Goal: Task Accomplishment & Management: Manage account settings

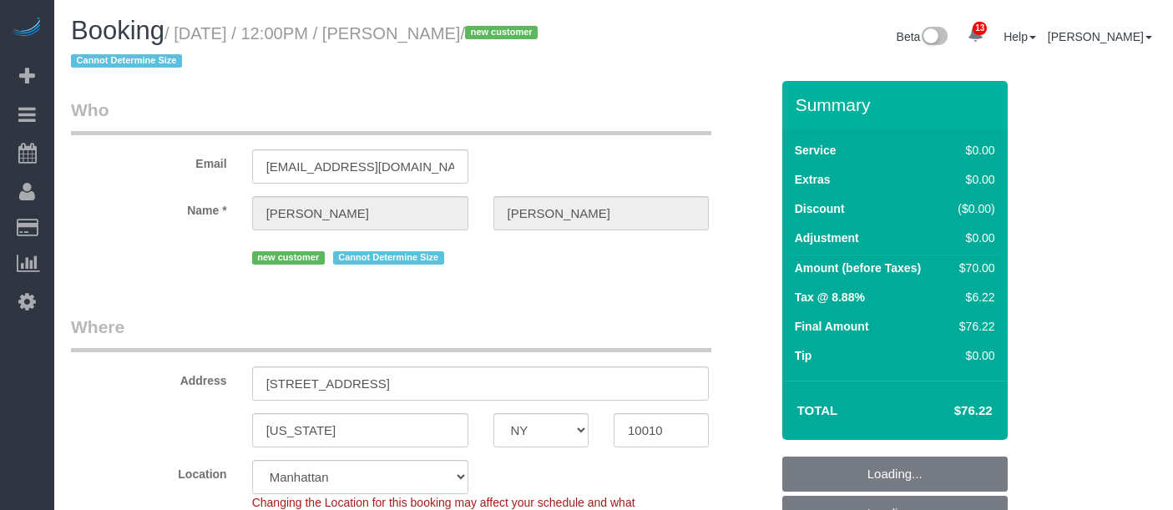
select select "NY"
select select "spot1"
select select "number:58"
select select "number:72"
select select "number:15"
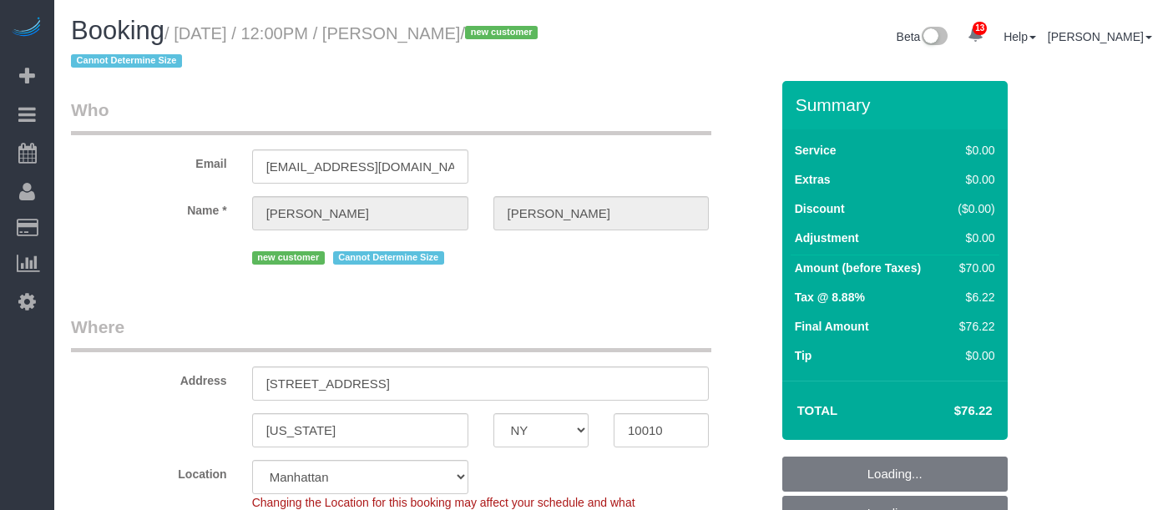
select select "number:5"
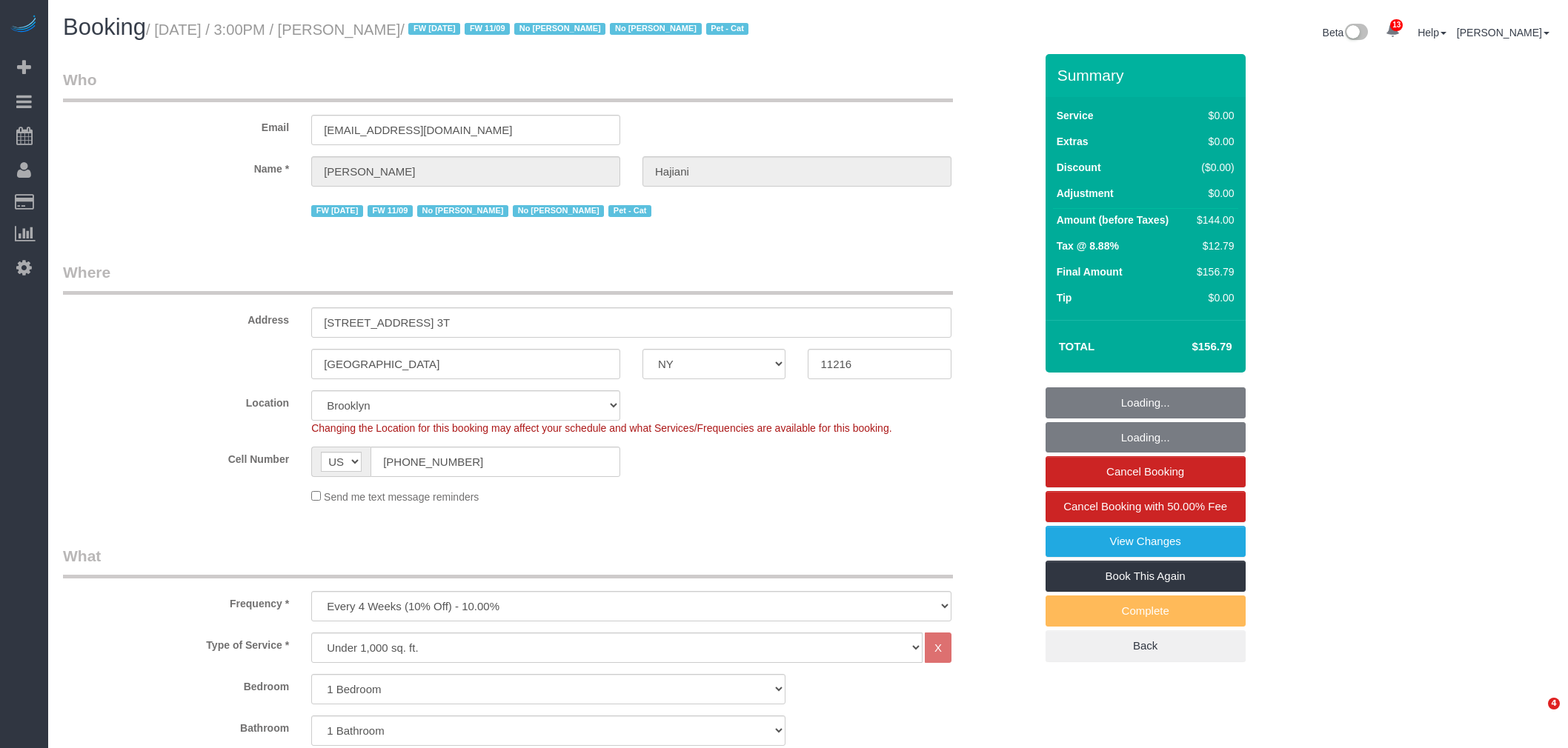
select select "NY"
select select "1"
select select "spot1"
select select "number:89"
select select "number:90"
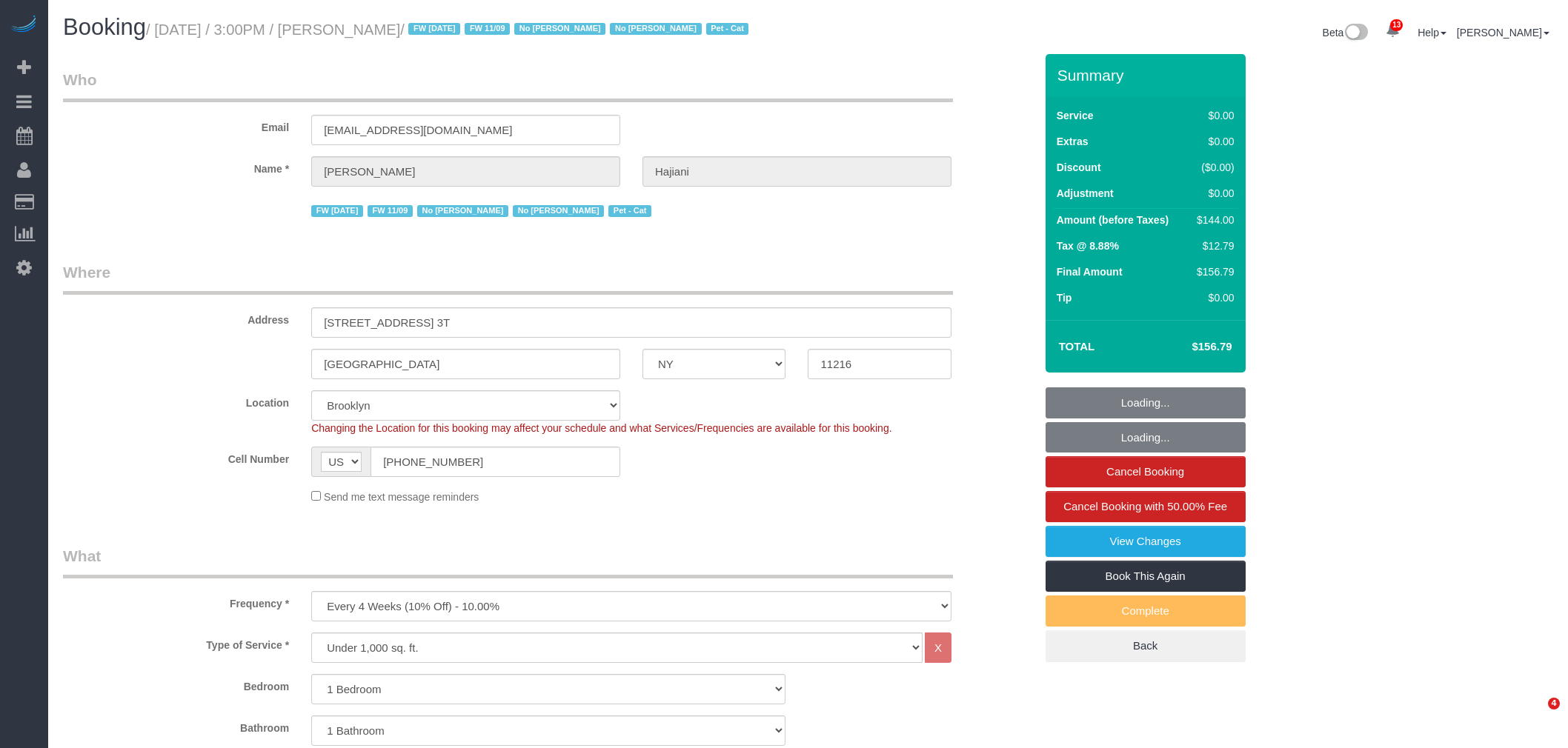
select select "number:14"
select select "number:7"
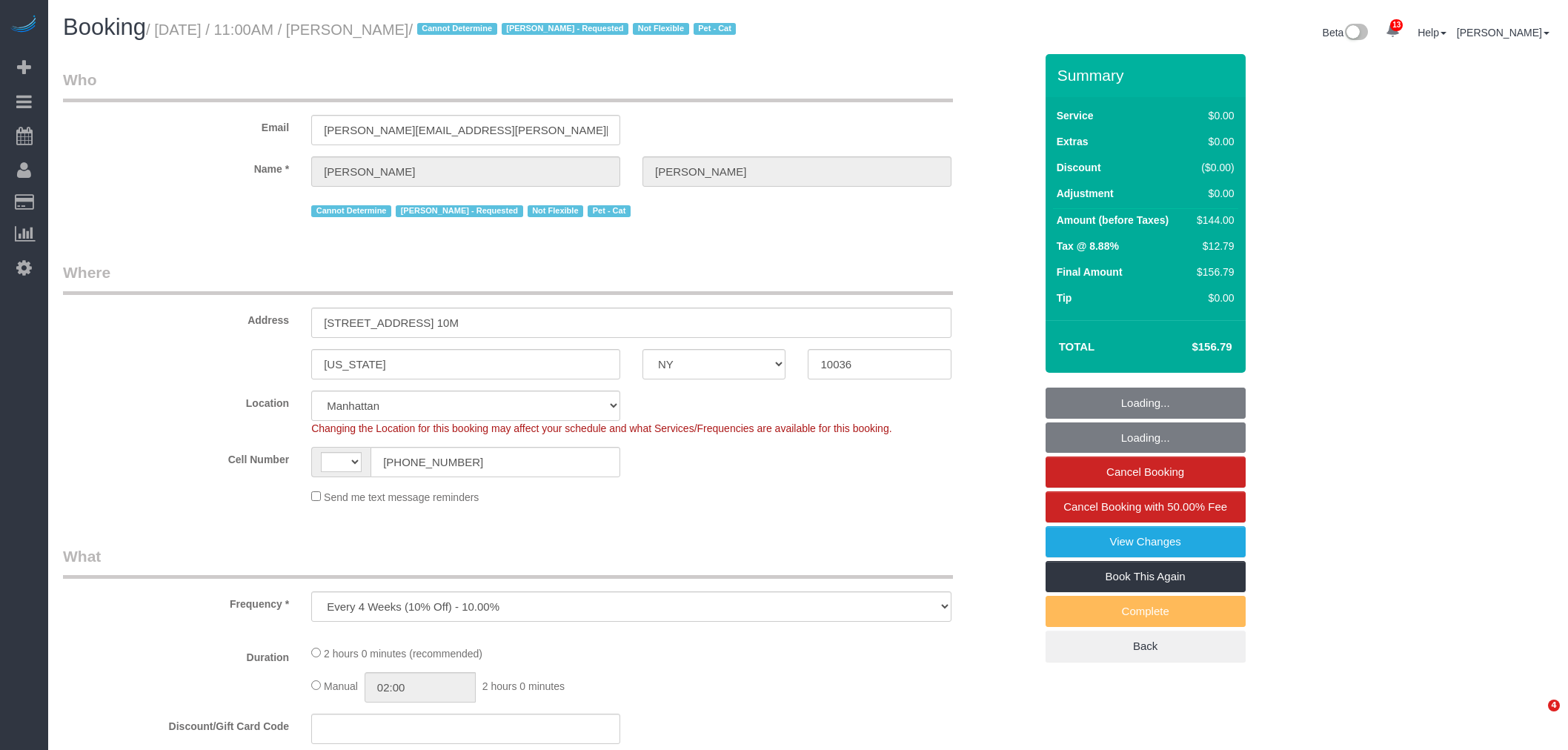
select select "NY"
select select "string:US"
select select "string:stripe-pm_1QTV2s4VGloSiKo7xIUkMpLp"
select select "1"
select select "number:89"
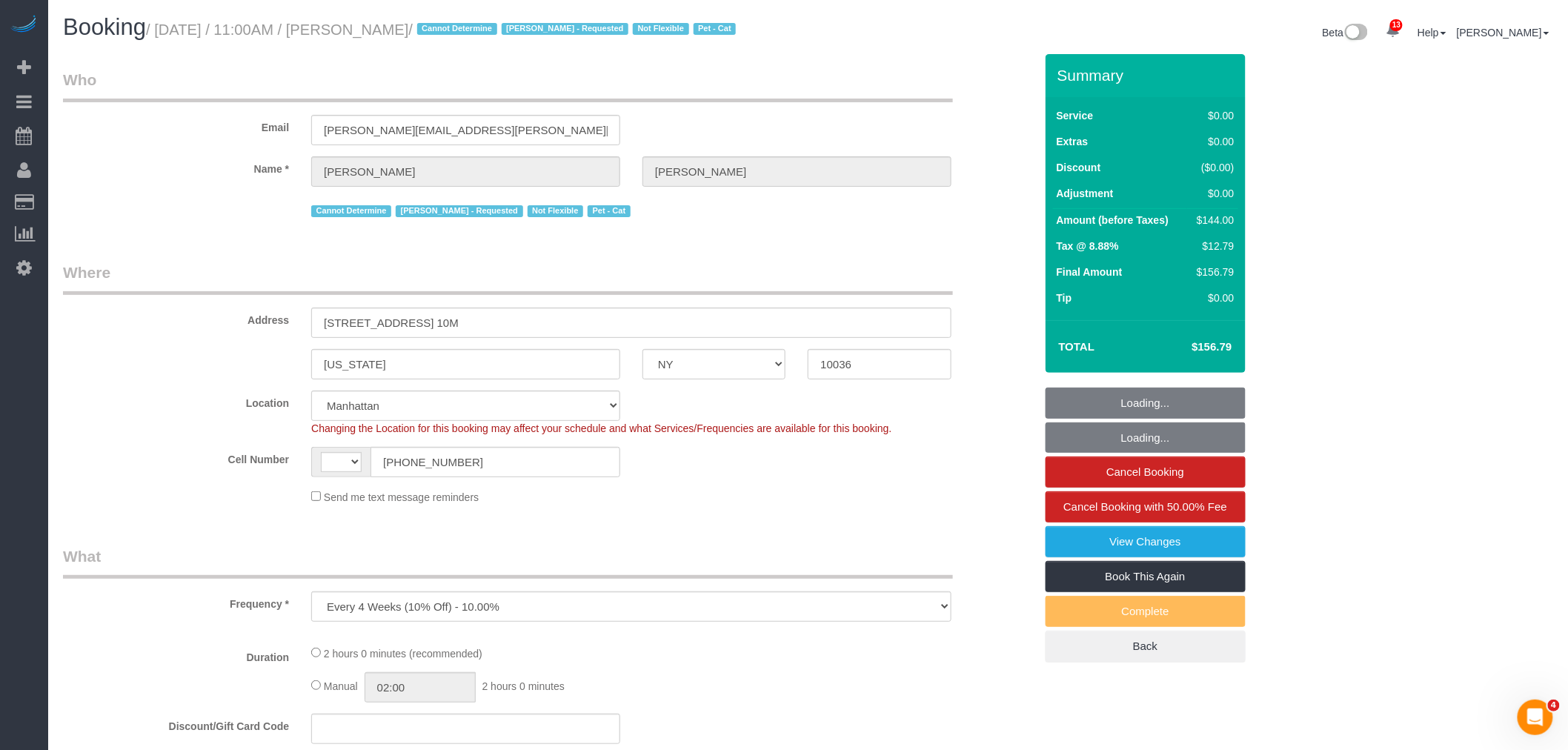
select select "number:90"
select select "number:14"
select select "number:5"
select select "object:1419"
select select "spot1"
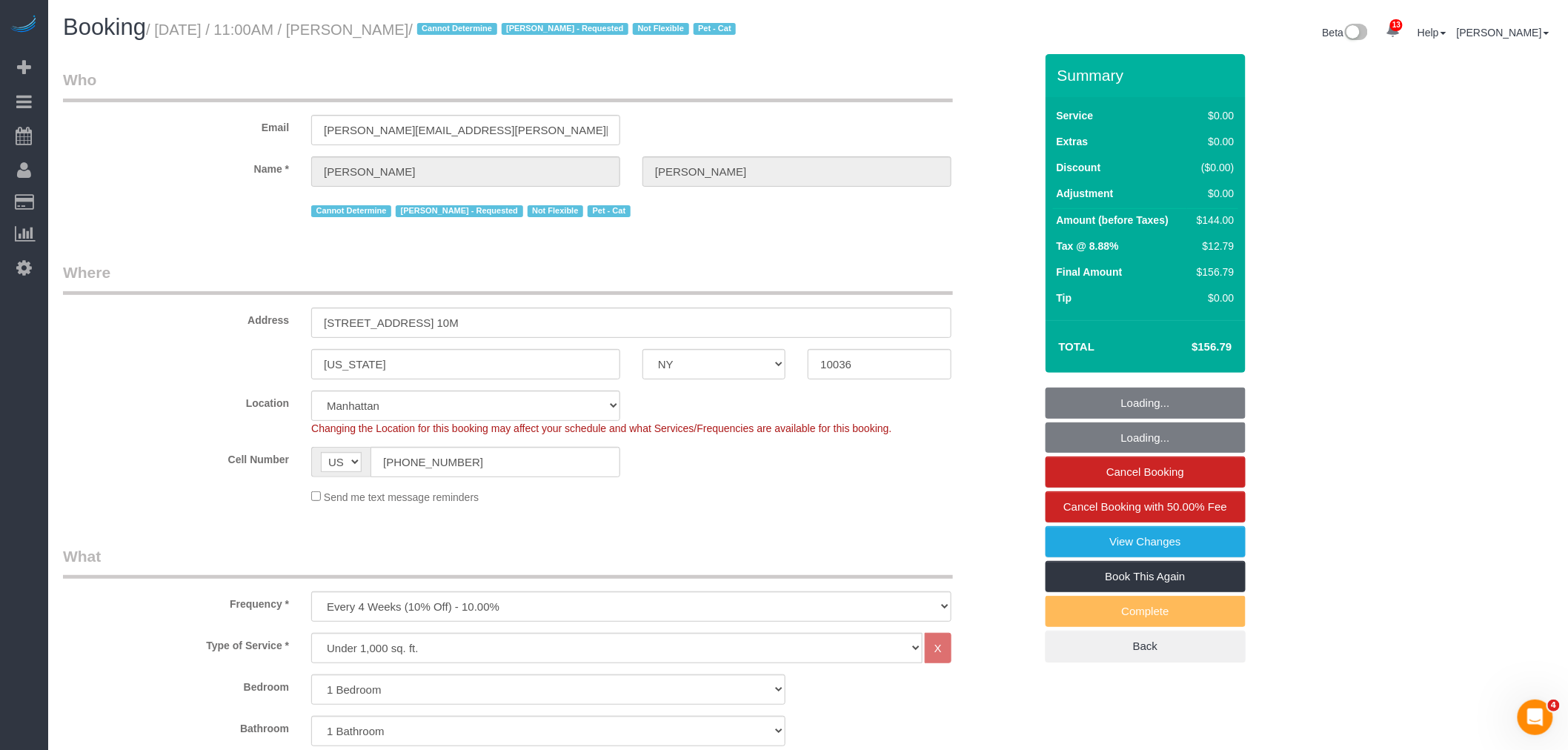
select select "1"
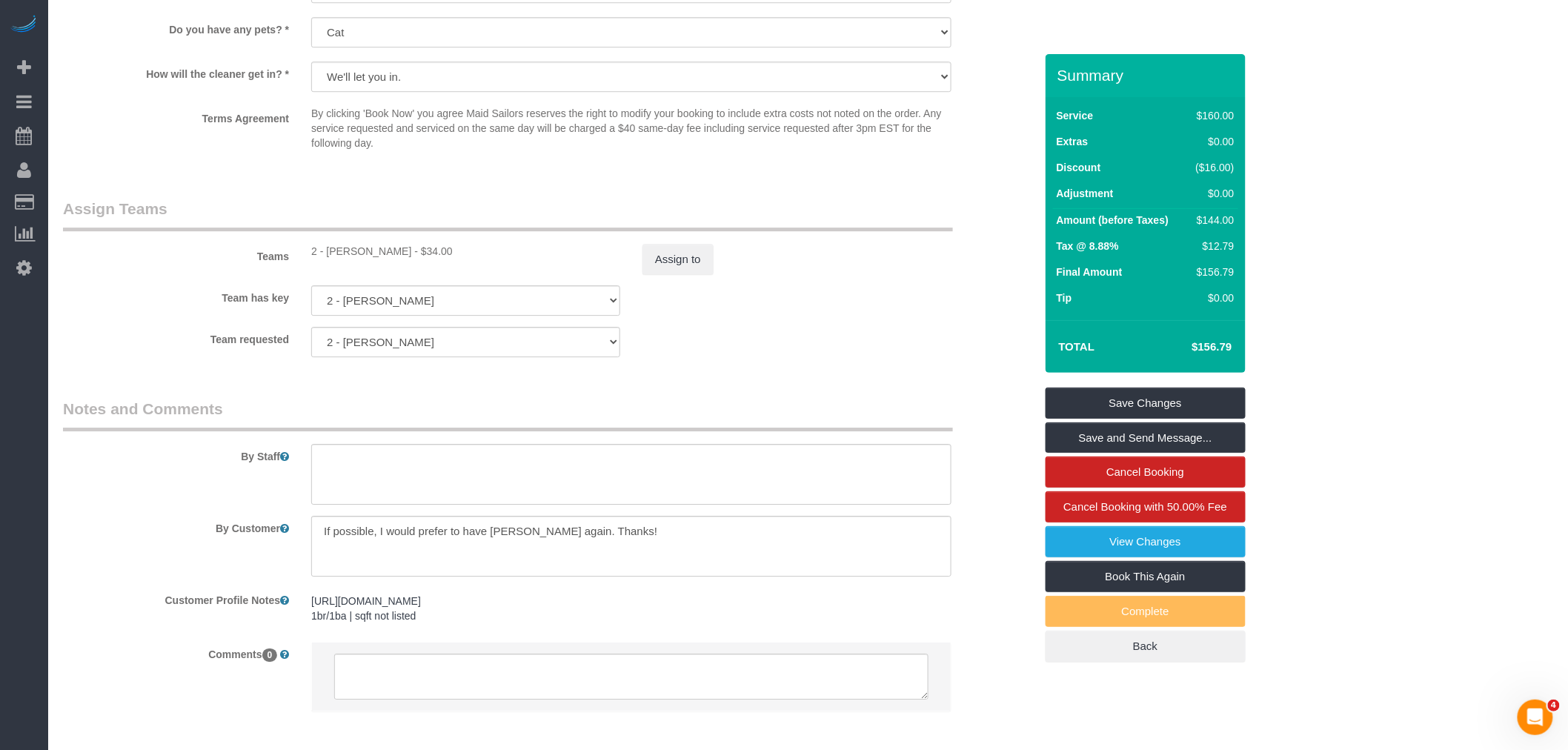
scroll to position [1883, 0]
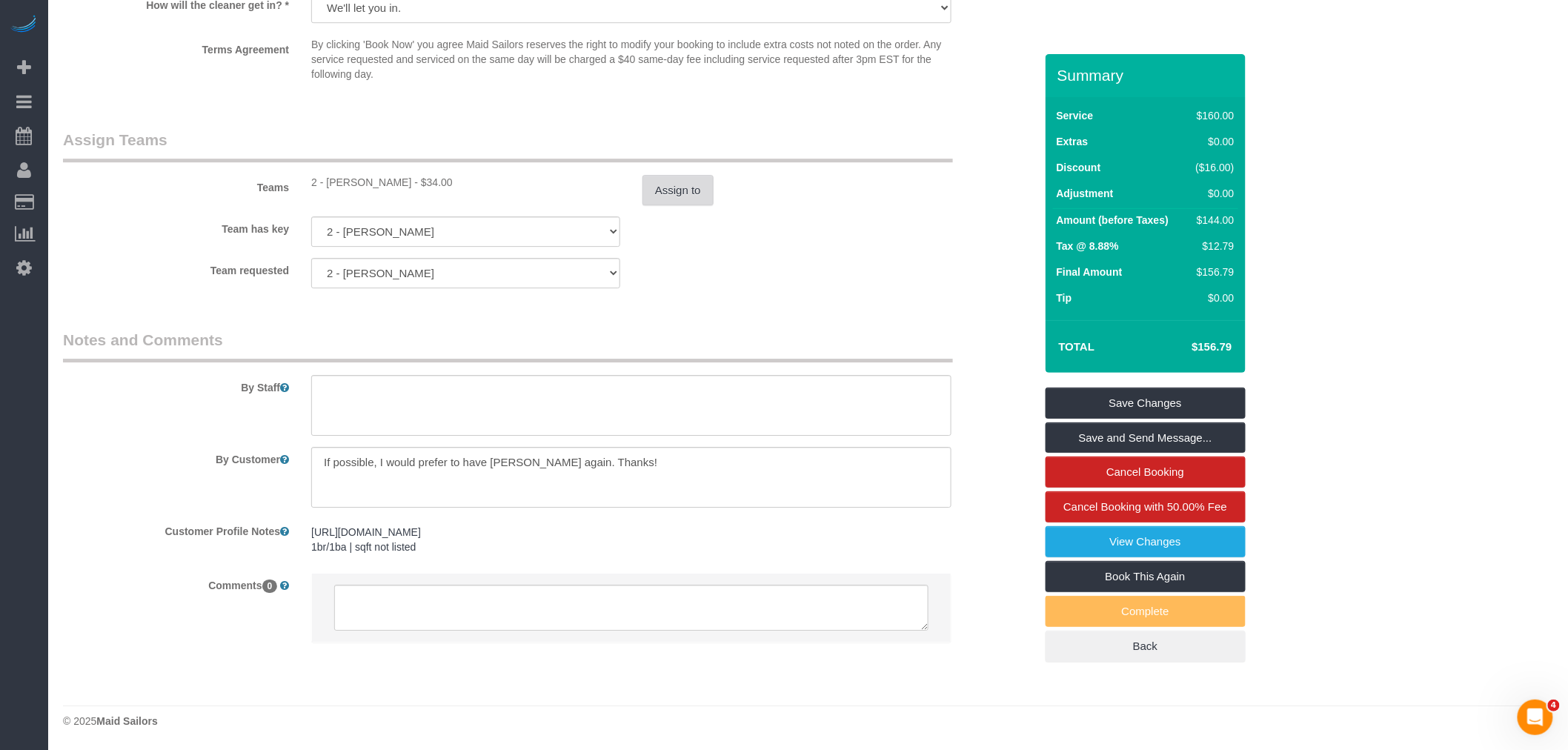
click at [690, 184] on button "Assign to" at bounding box center [678, 190] width 71 height 31
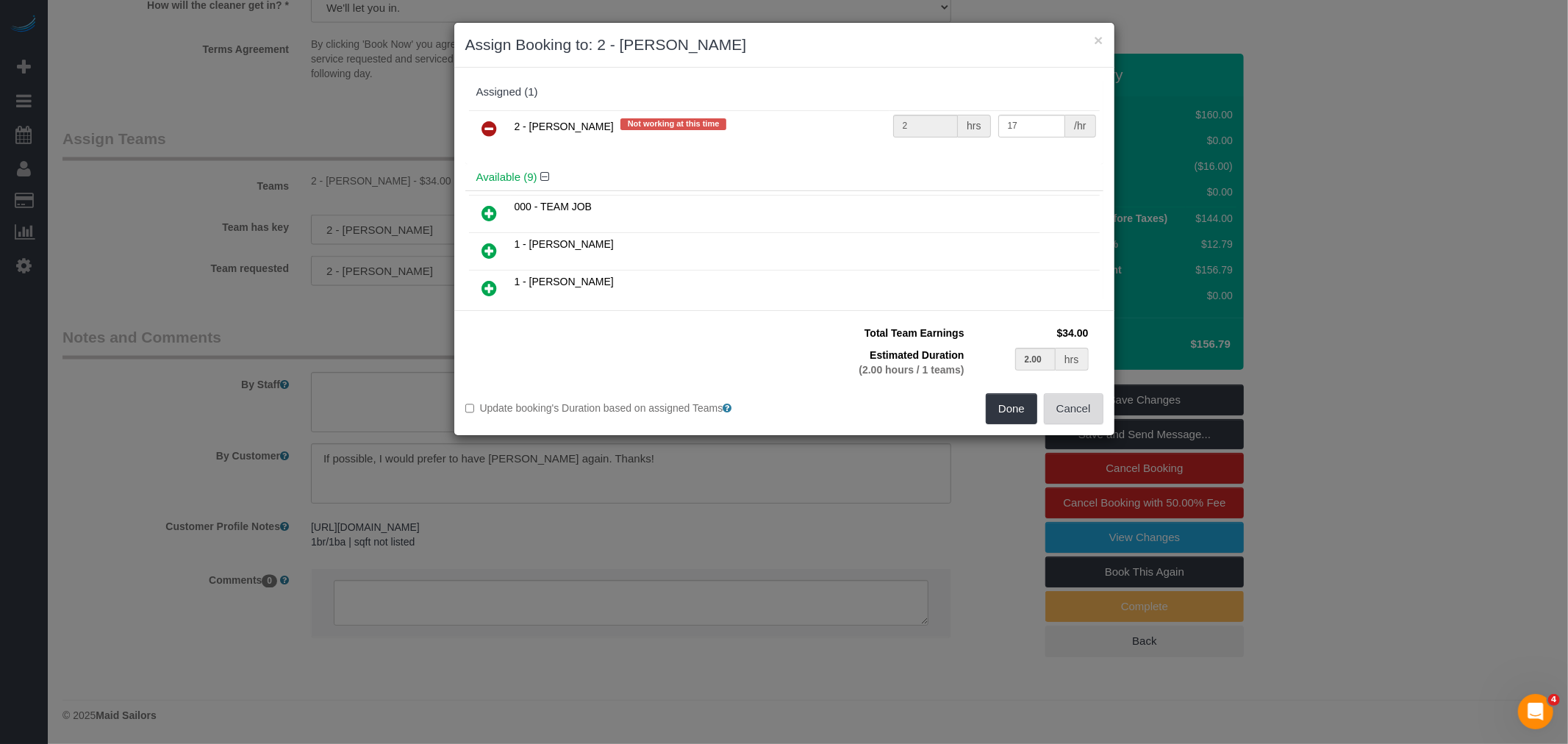
click at [1083, 414] on button "Cancel" at bounding box center [1074, 409] width 60 height 31
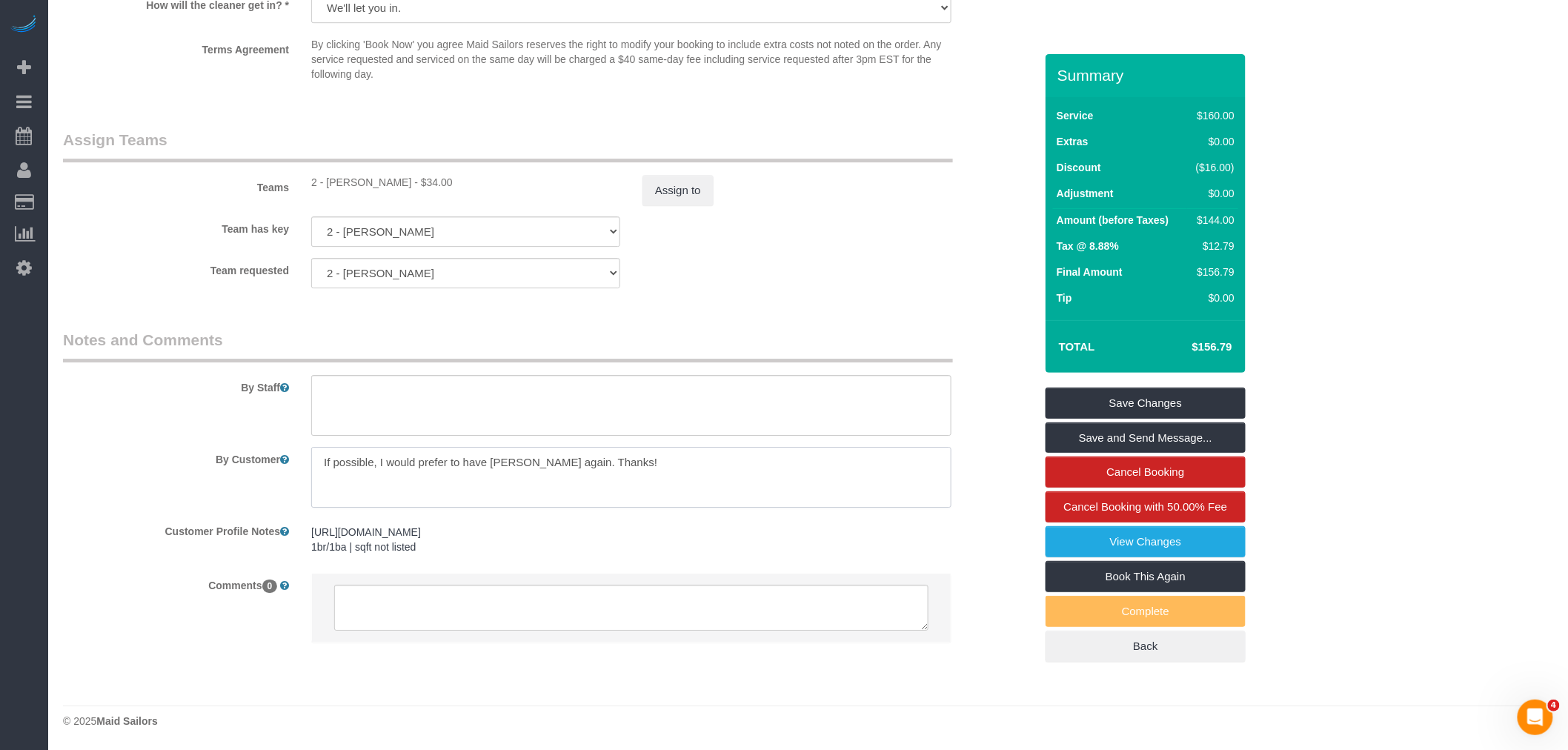
click at [551, 465] on textarea at bounding box center [631, 478] width 640 height 60
click at [1094, 411] on link "Save Changes" at bounding box center [1145, 403] width 200 height 31
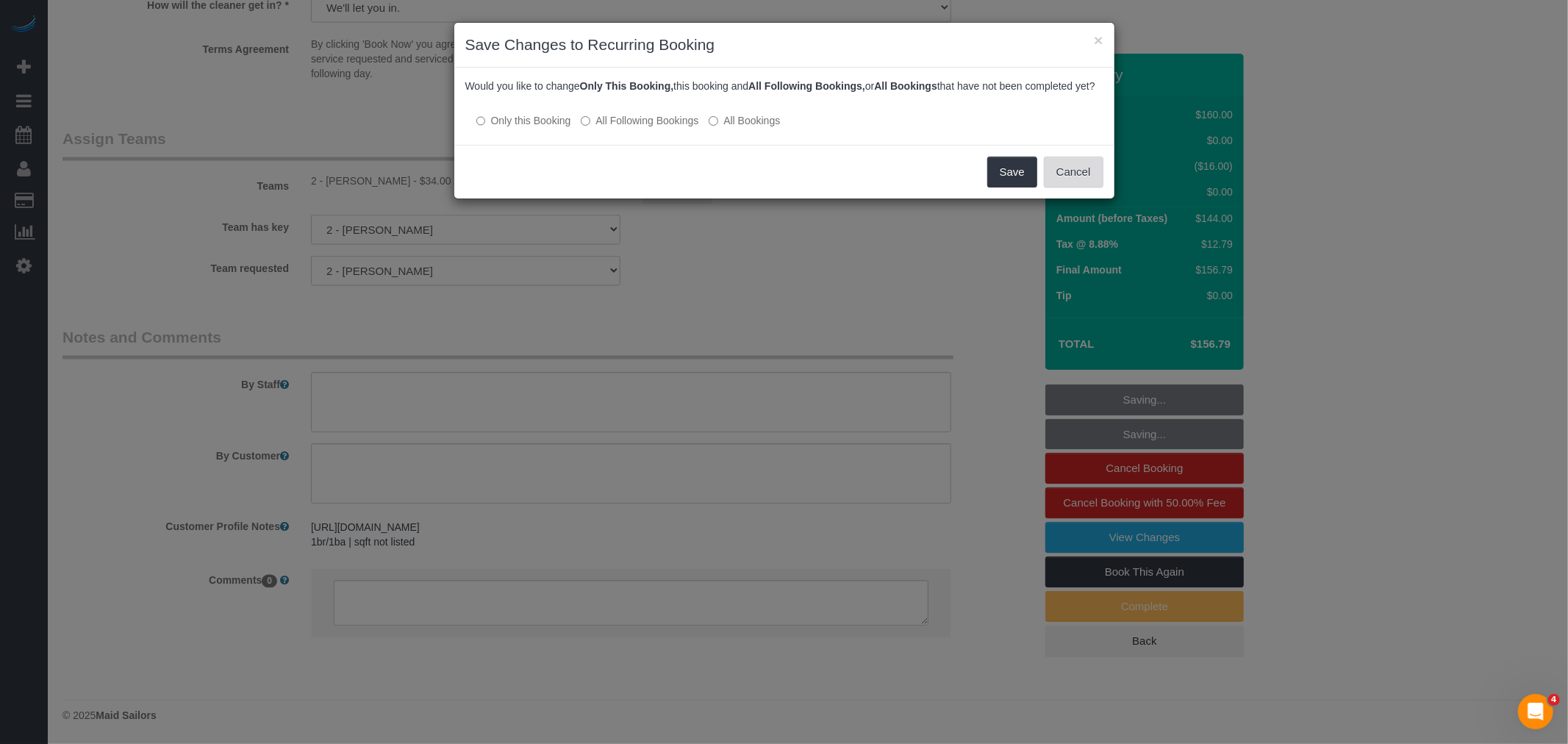
click at [1044, 186] on button "Cancel" at bounding box center [1074, 172] width 60 height 31
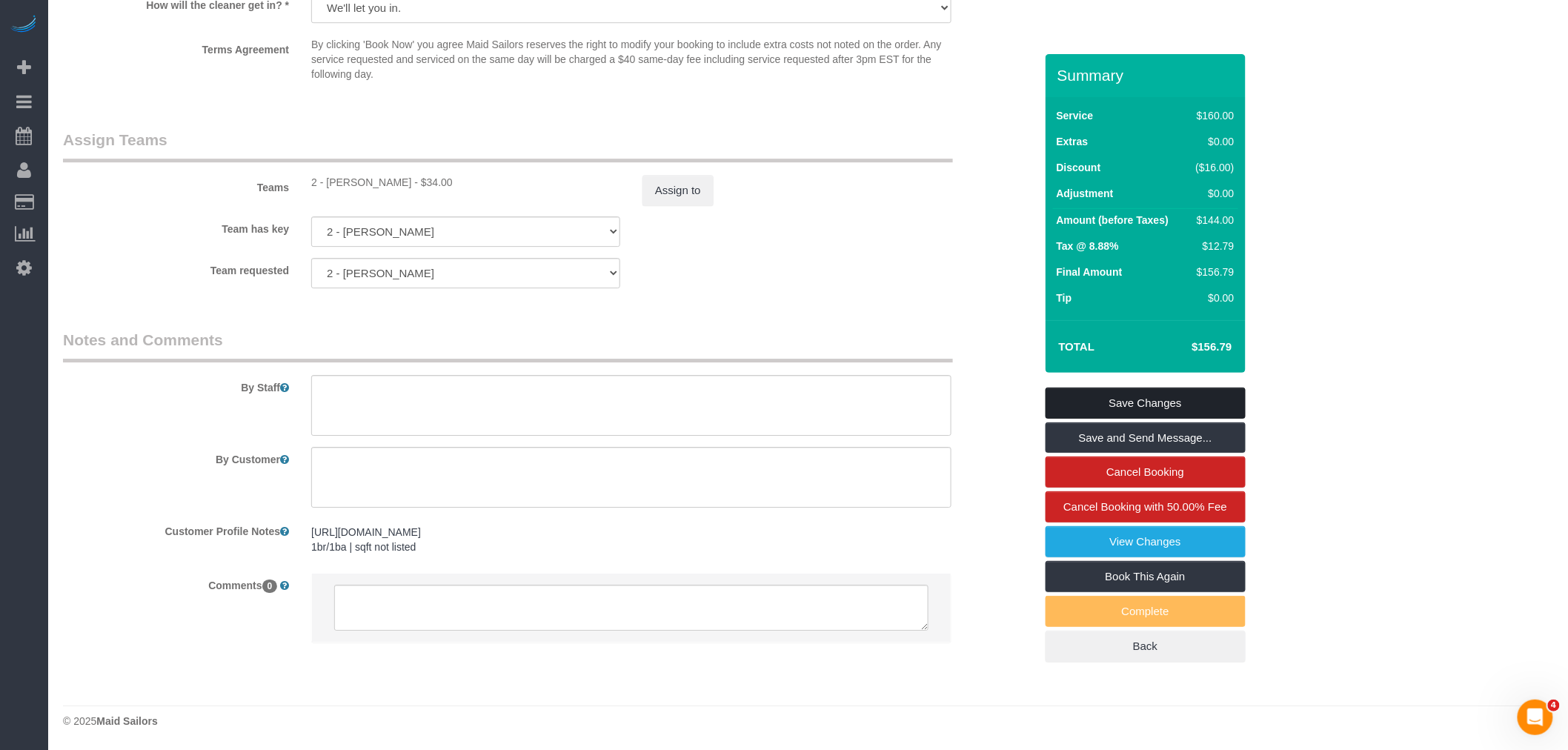
click at [1164, 419] on link "Save Changes" at bounding box center [1145, 403] width 200 height 31
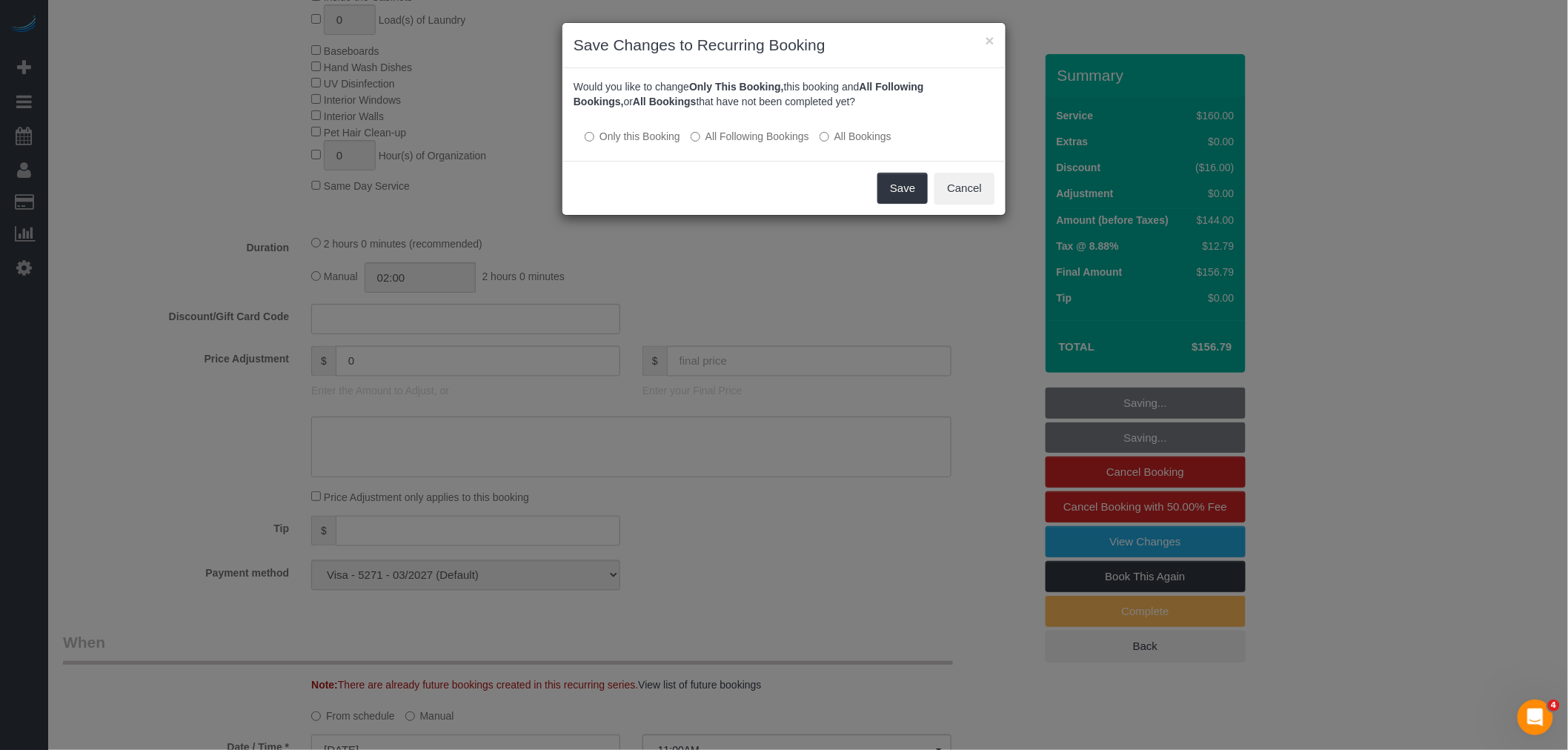
scroll to position [648, 0]
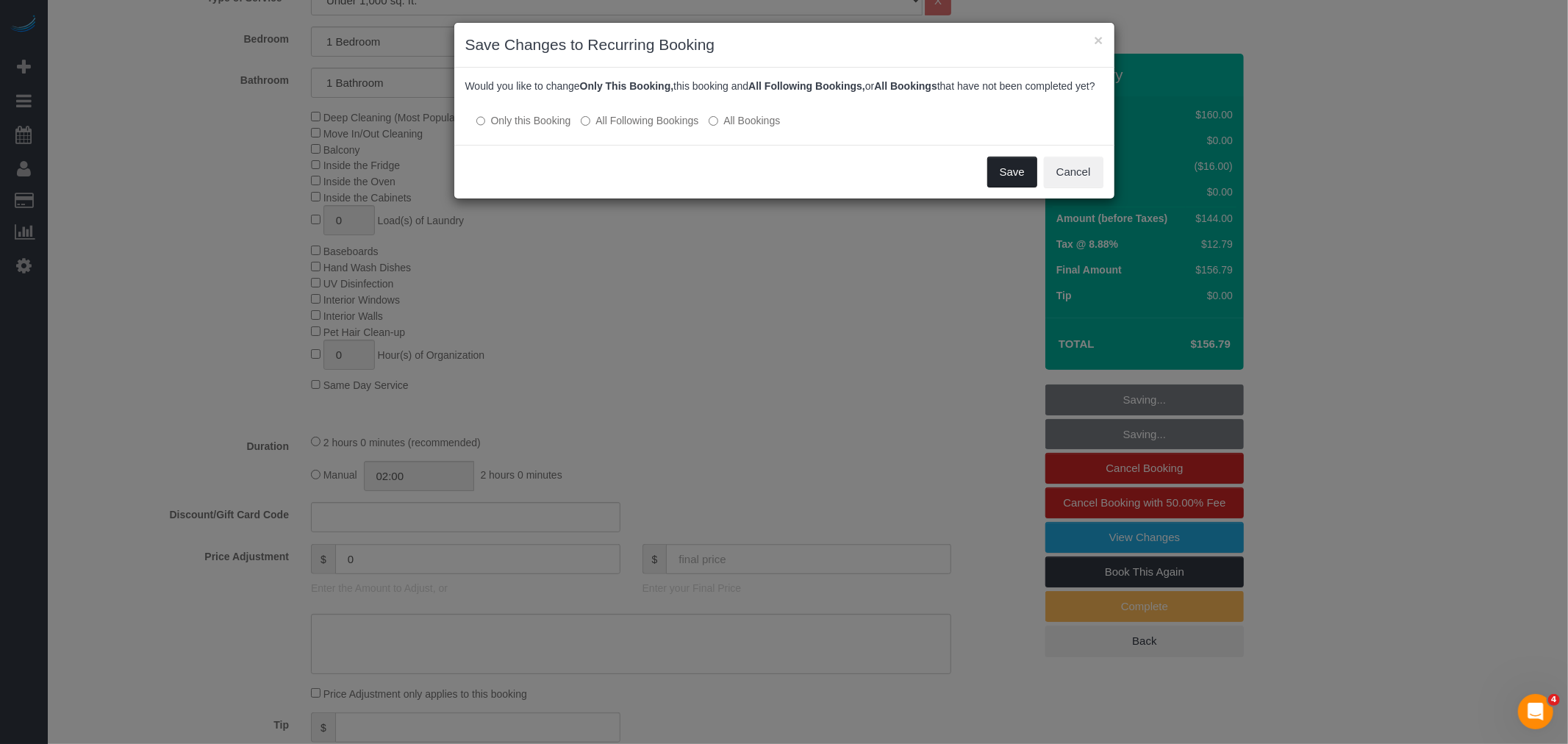
click at [1009, 184] on button "Save" at bounding box center [1012, 172] width 50 height 31
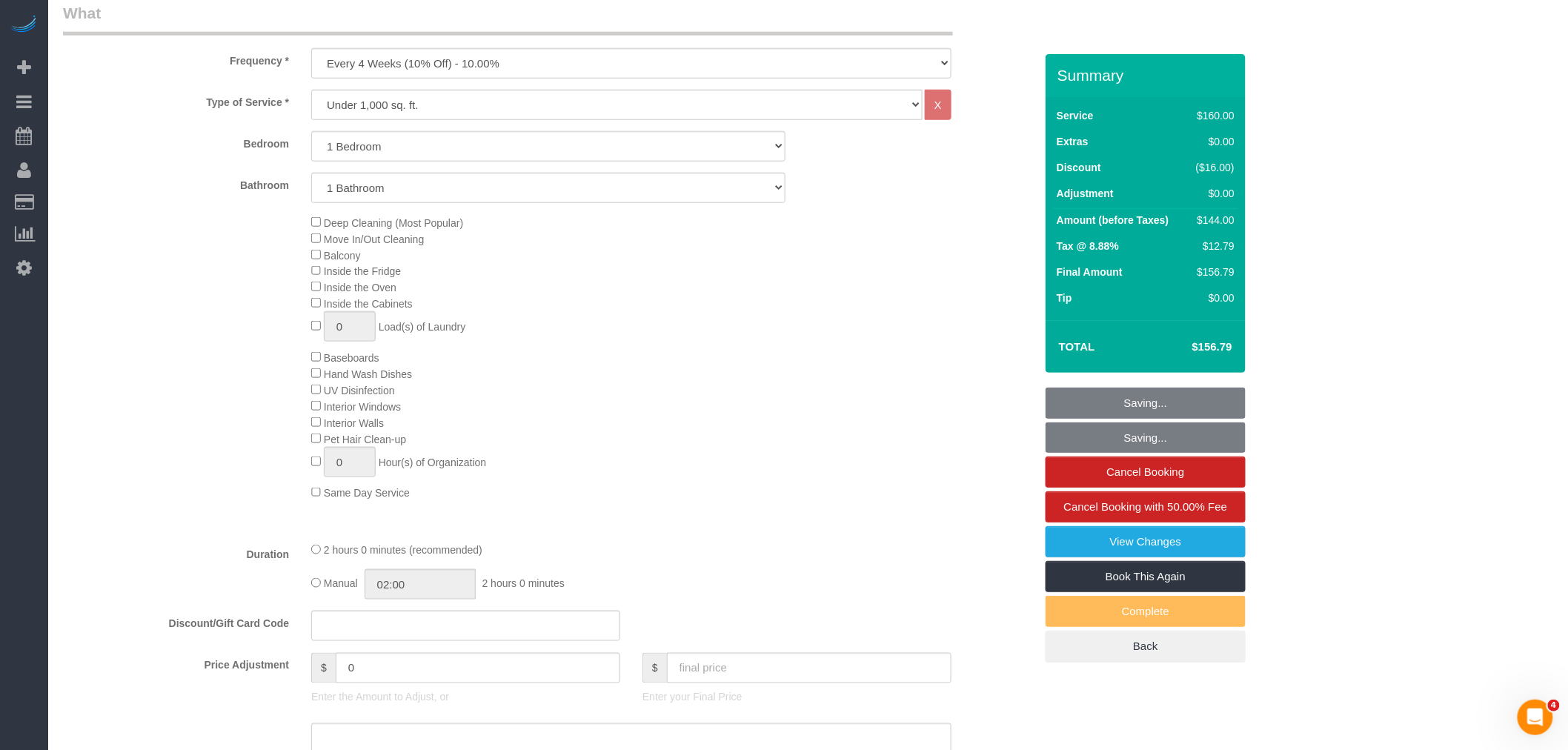
scroll to position [401, 0]
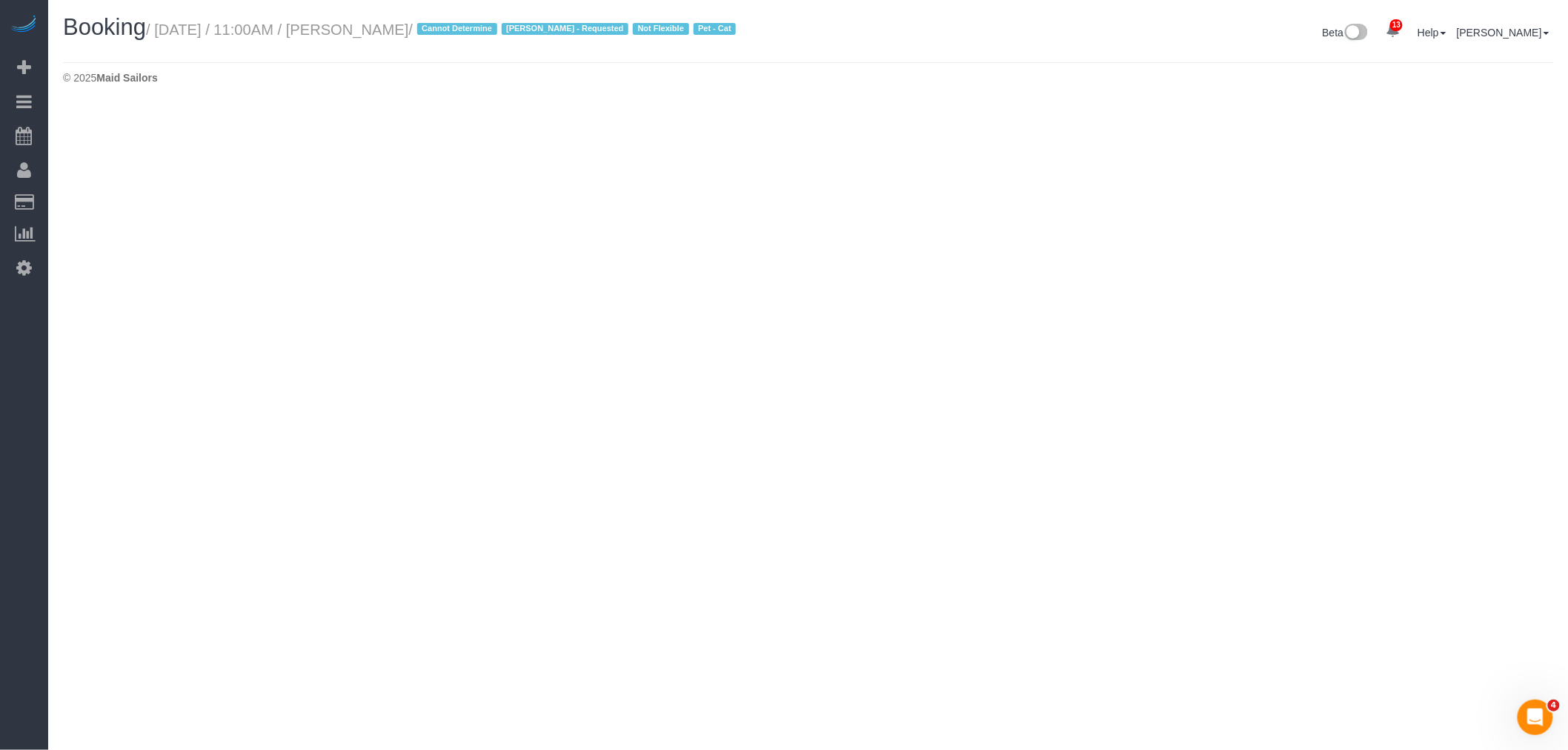
select select "NY"
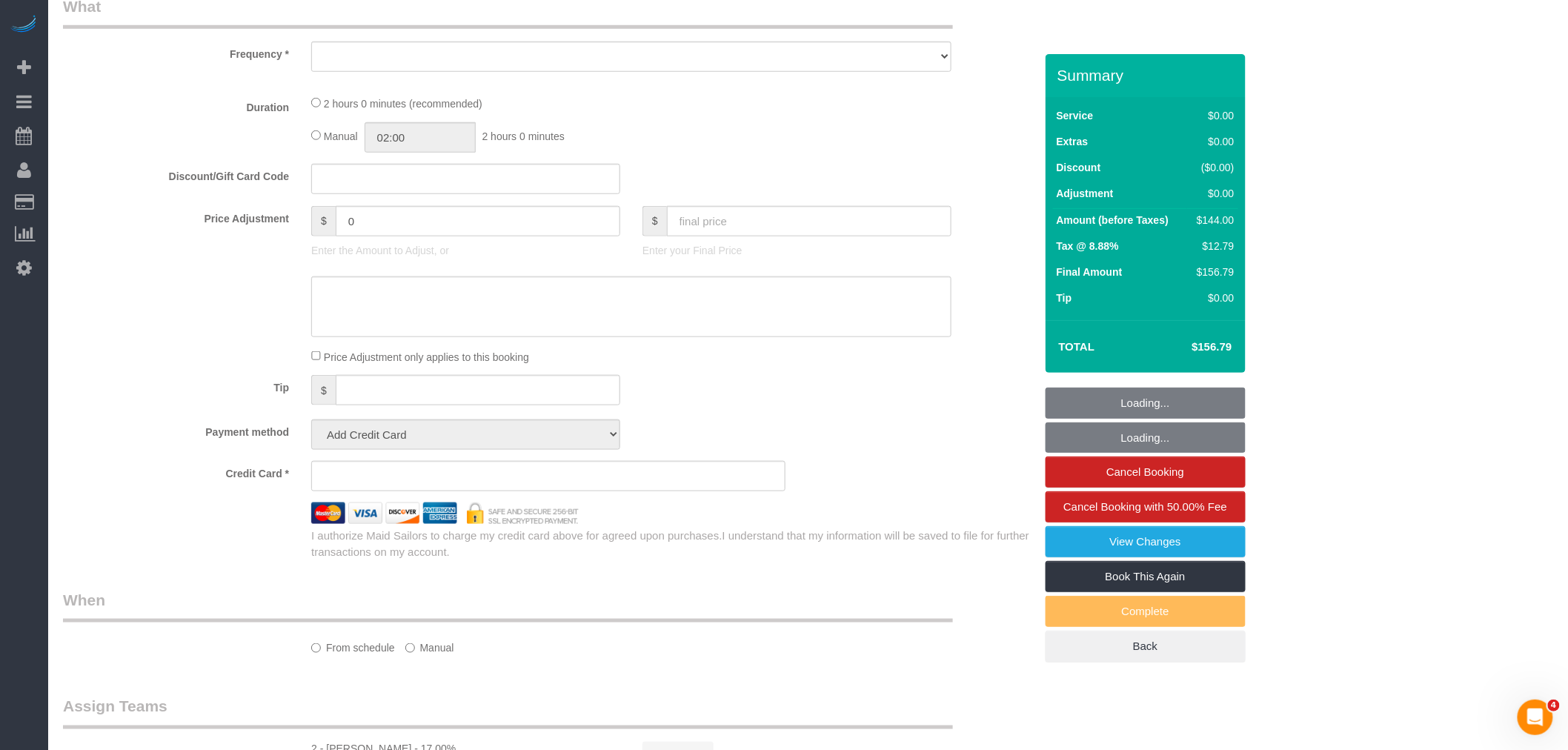
select select "object:3973"
select select "spot49"
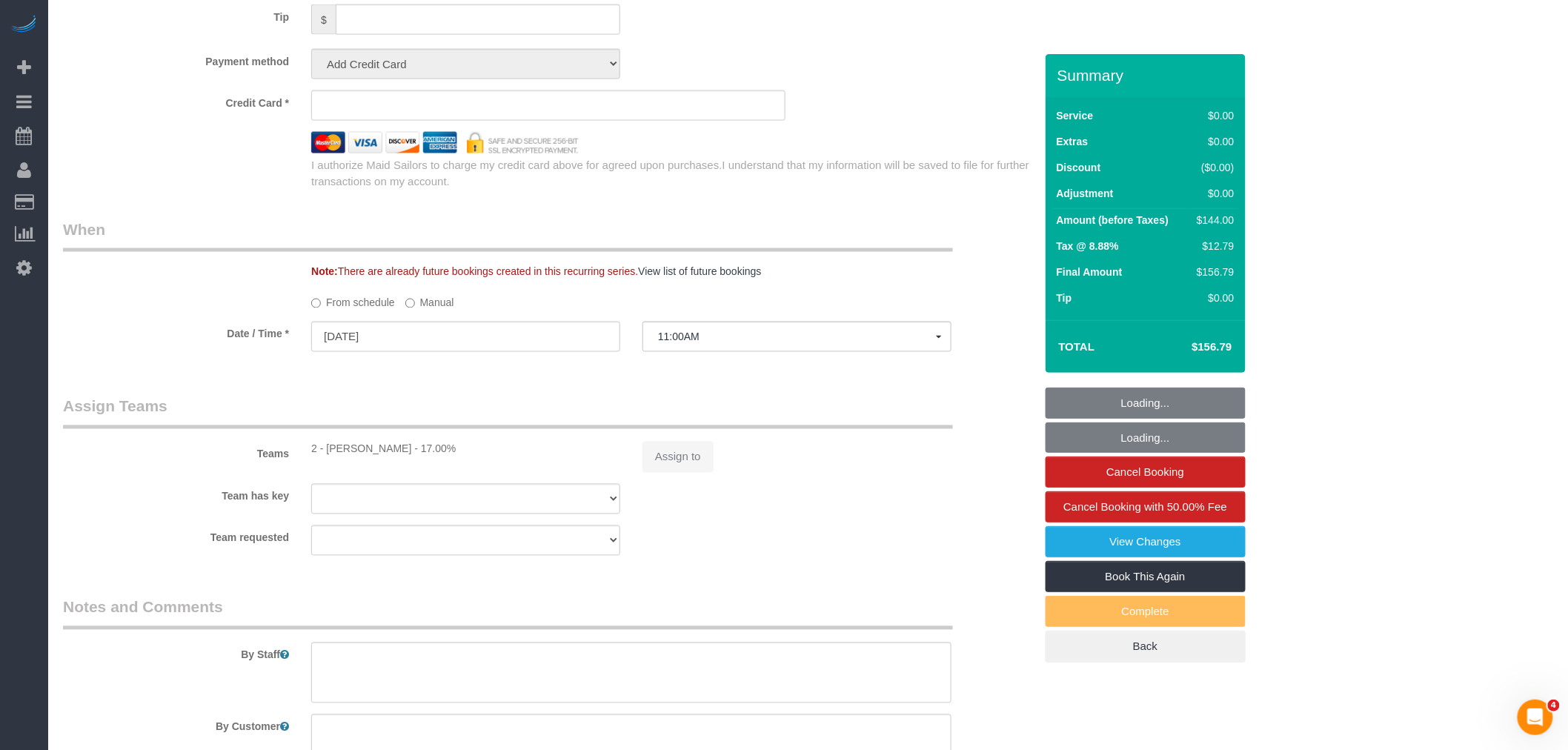
select select "object:3985"
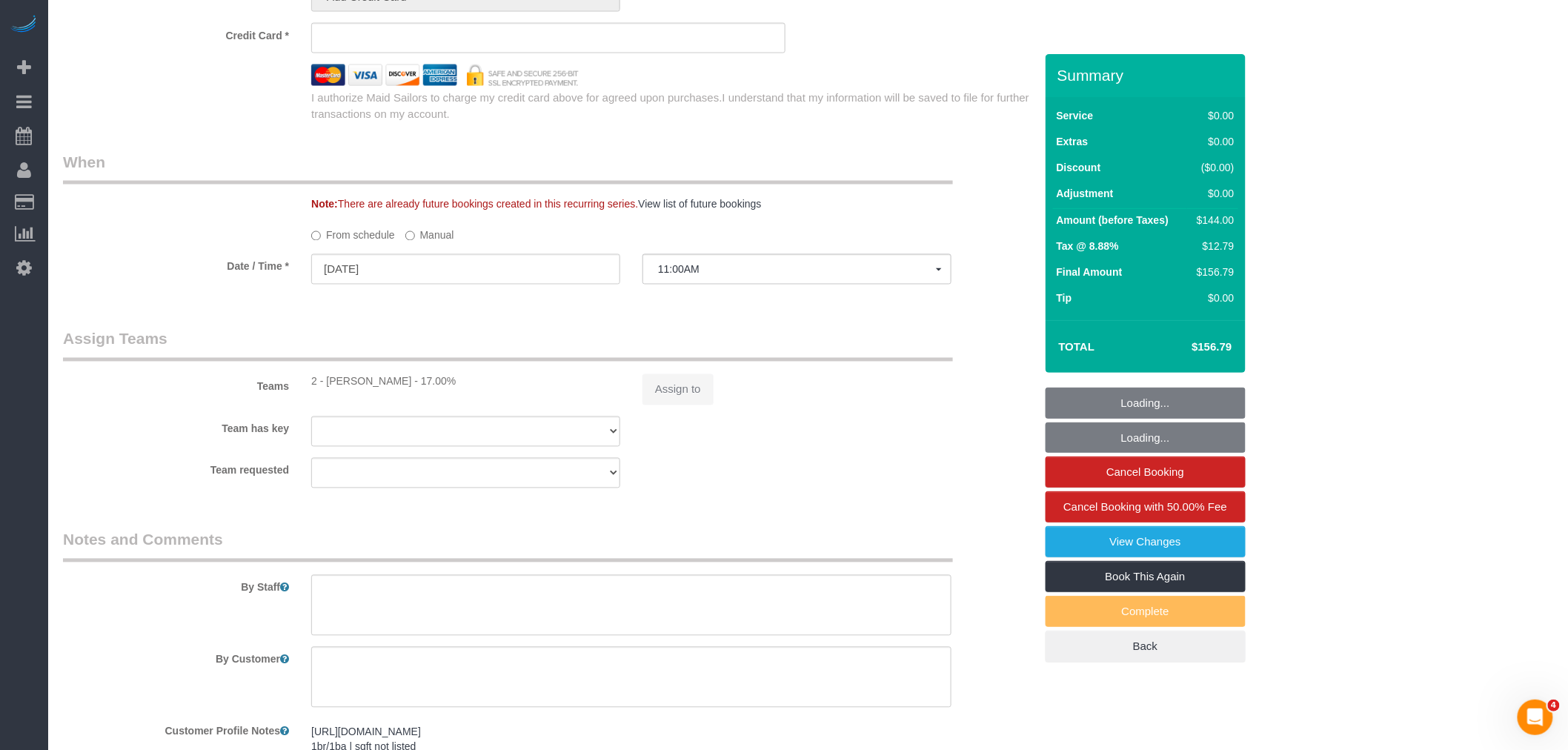
select select "string:stripe-pm_1QTV2s4VGloSiKo7xIUkMpLp"
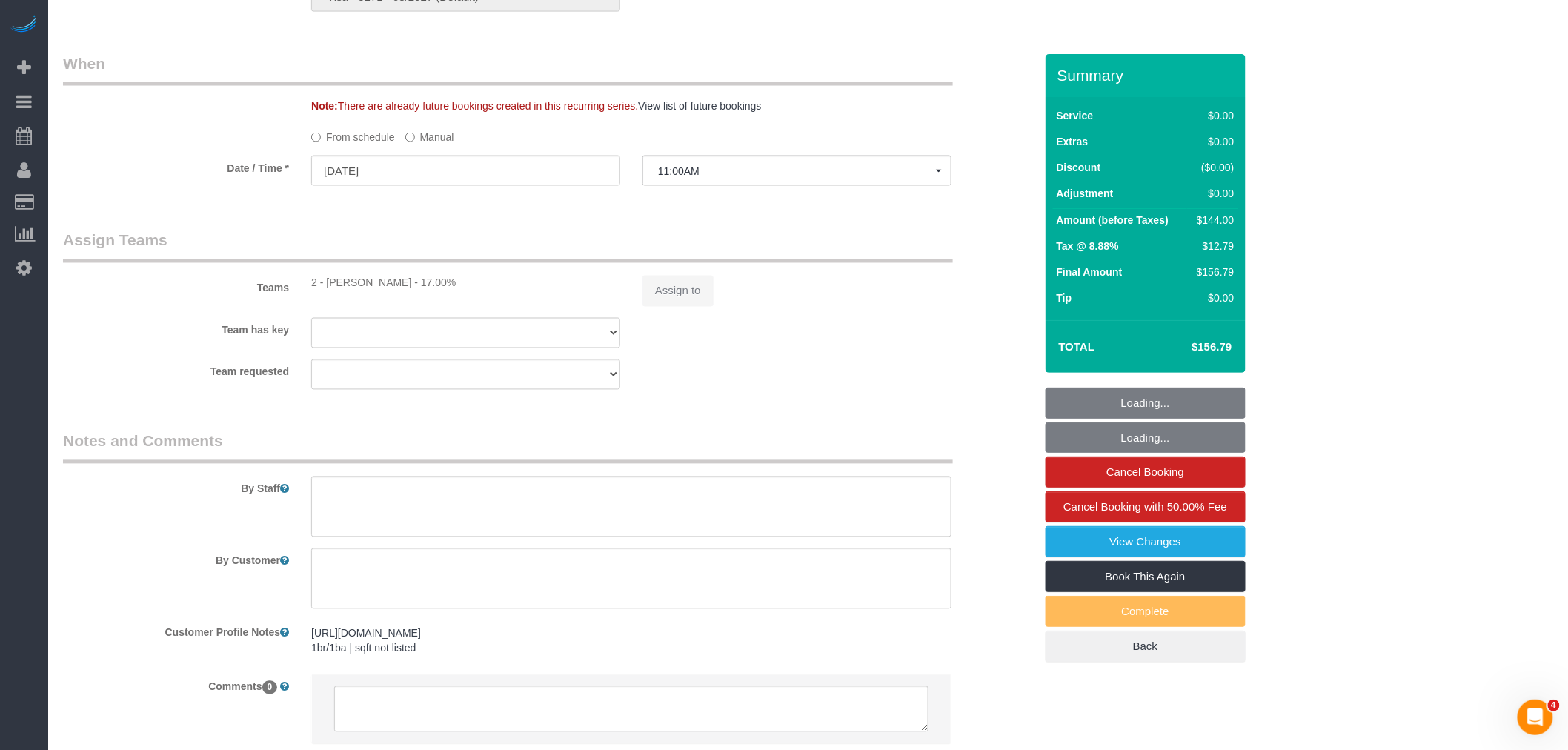
select select "number:89"
select select "number:90"
select select "number:14"
select select "number:5"
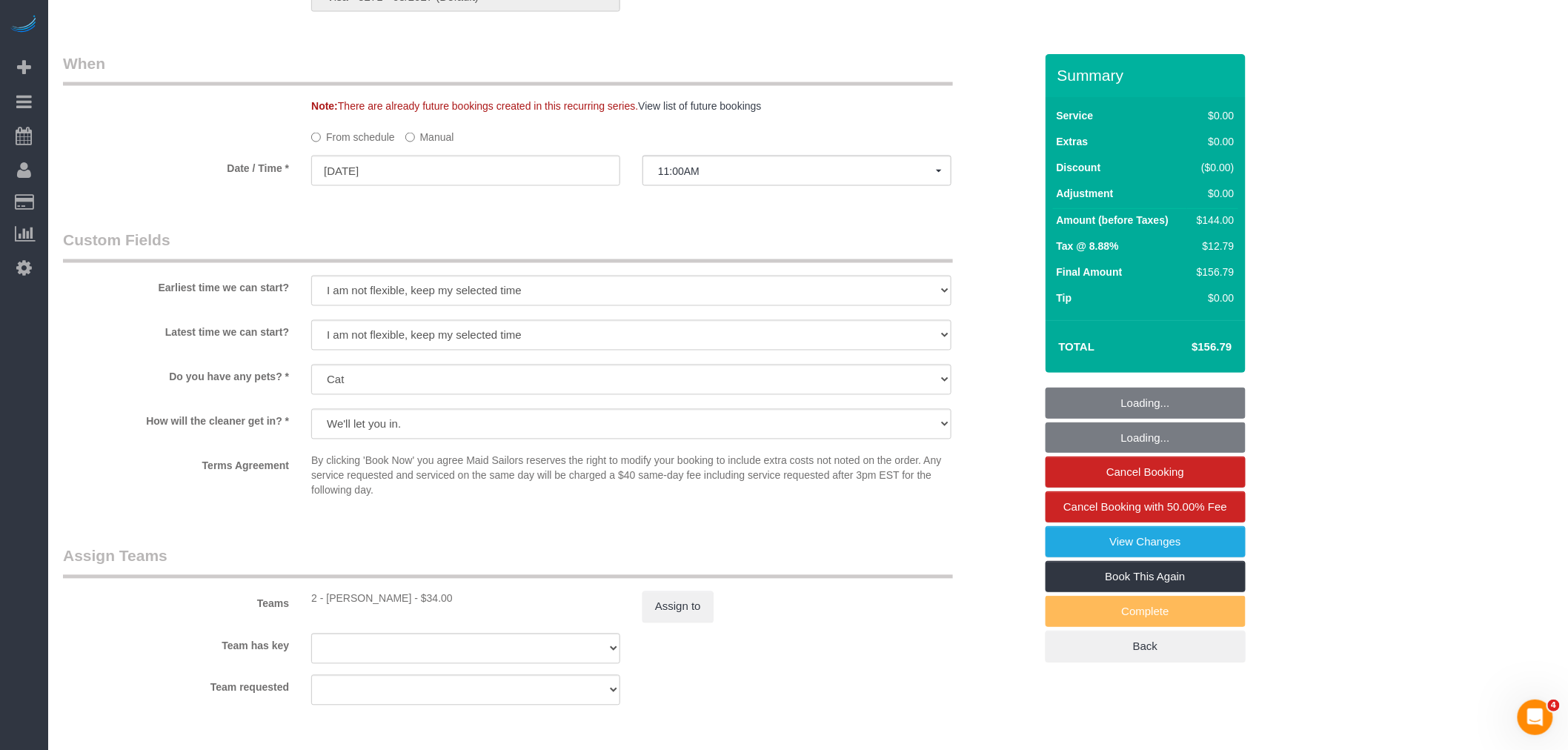
select select "1"
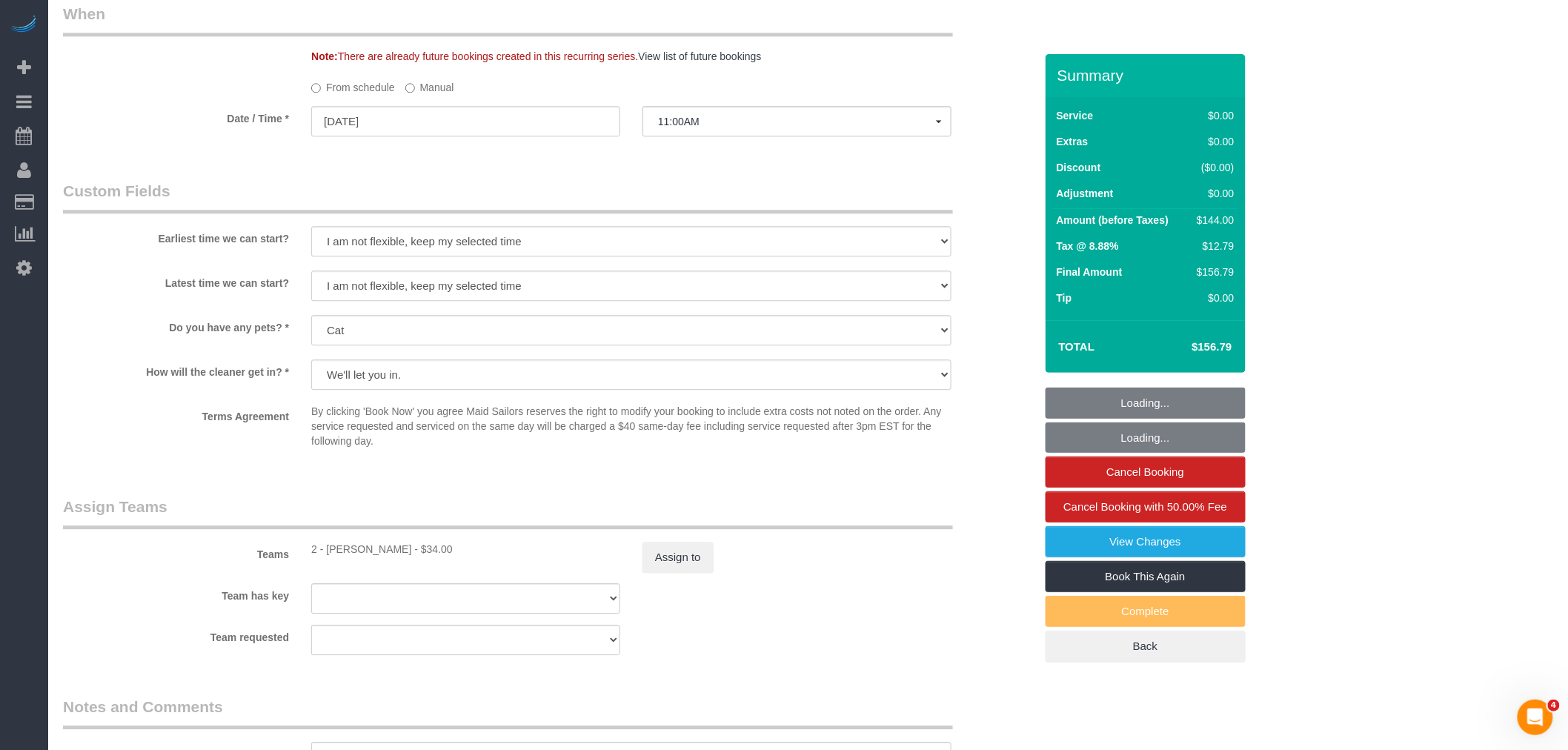
select select "1"
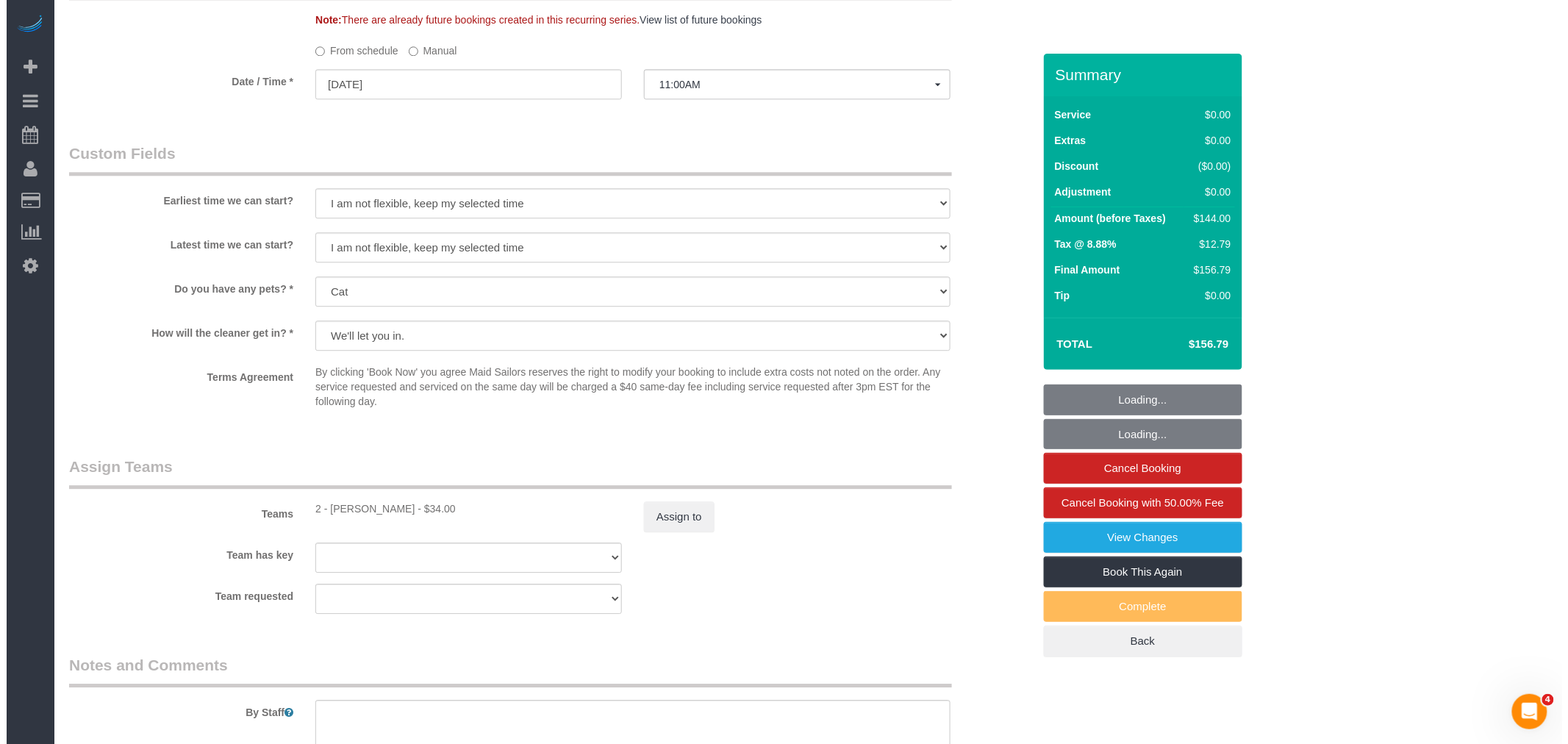
scroll to position [1637, 0]
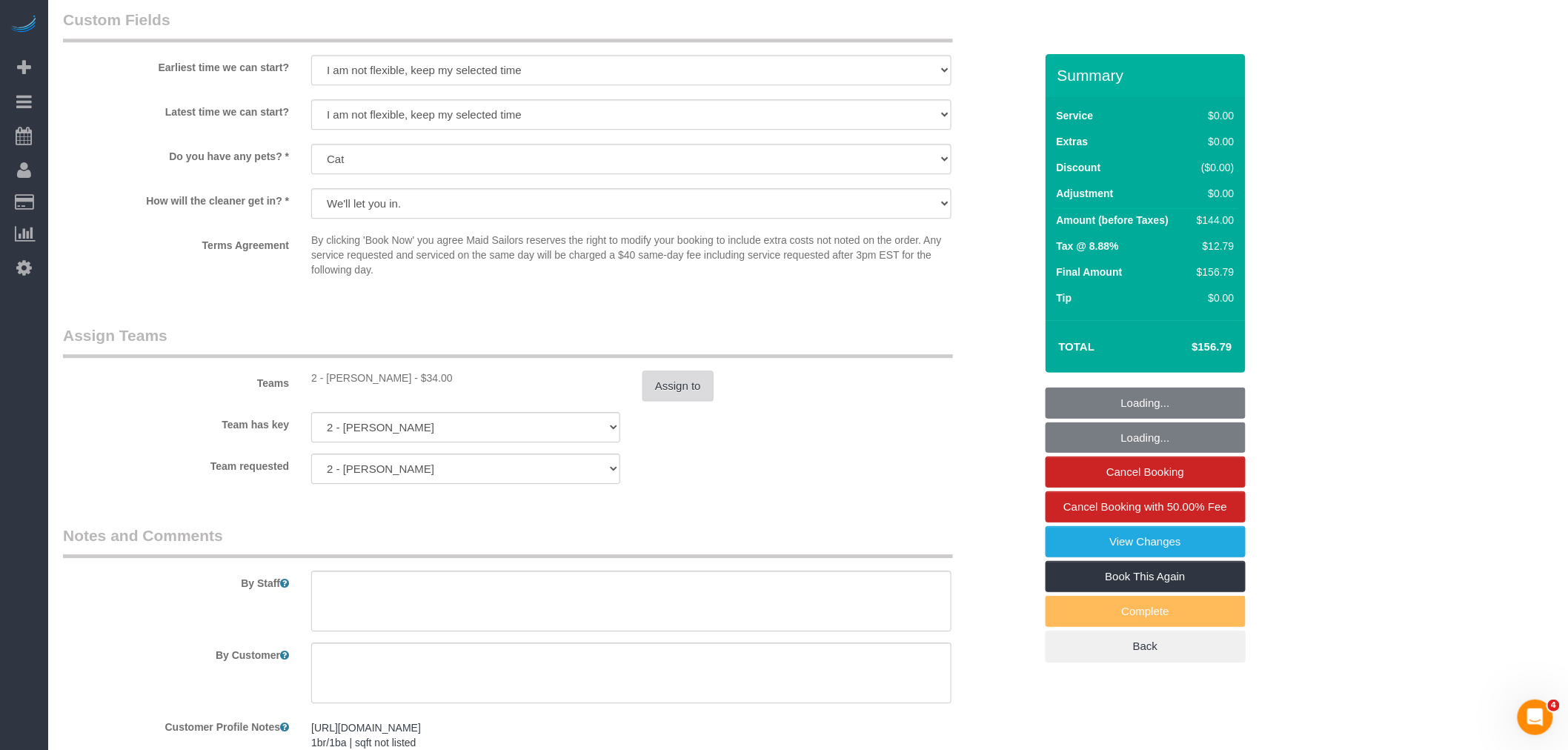
click at [697, 402] on button "Assign to" at bounding box center [678, 386] width 71 height 31
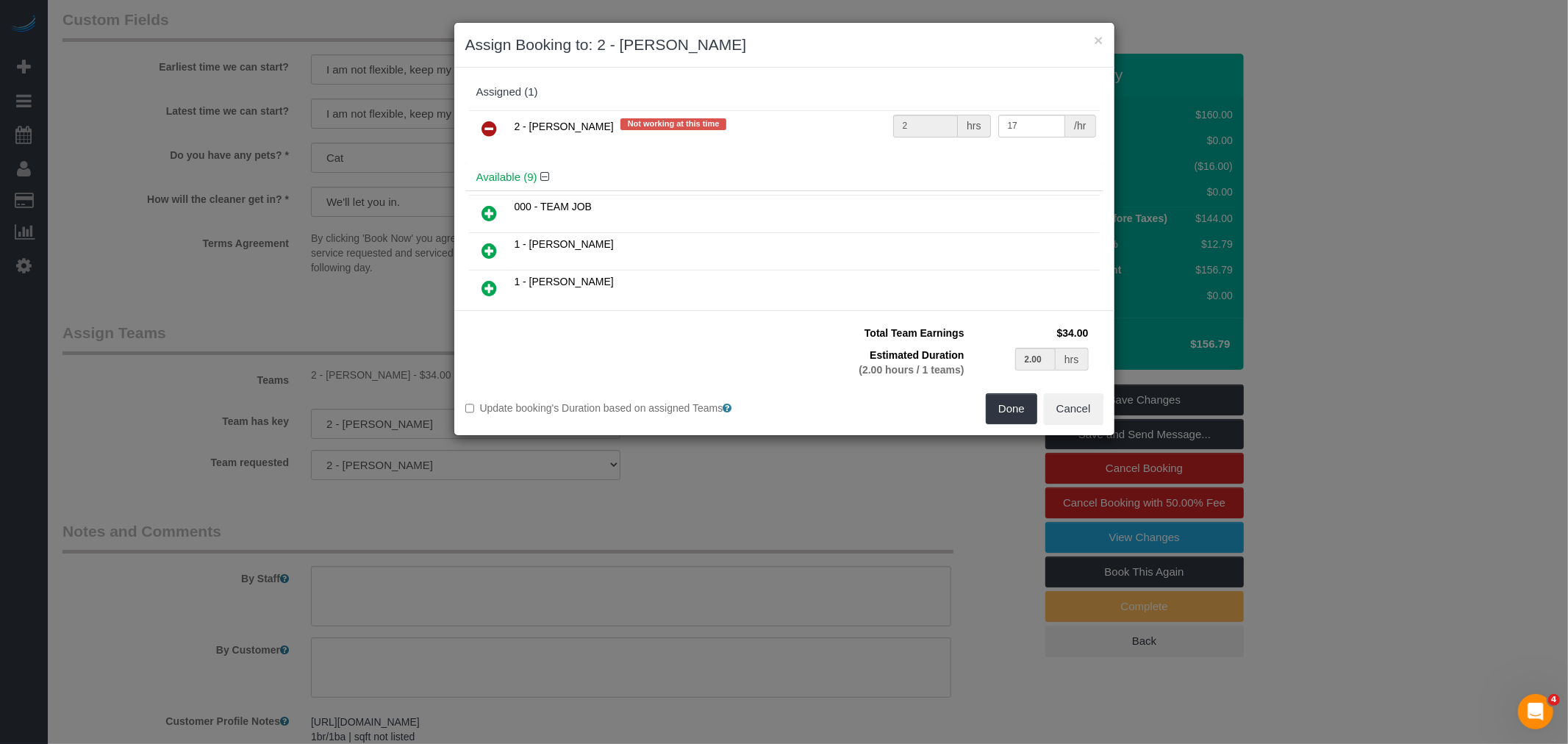
click at [480, 126] on link at bounding box center [490, 129] width 34 height 29
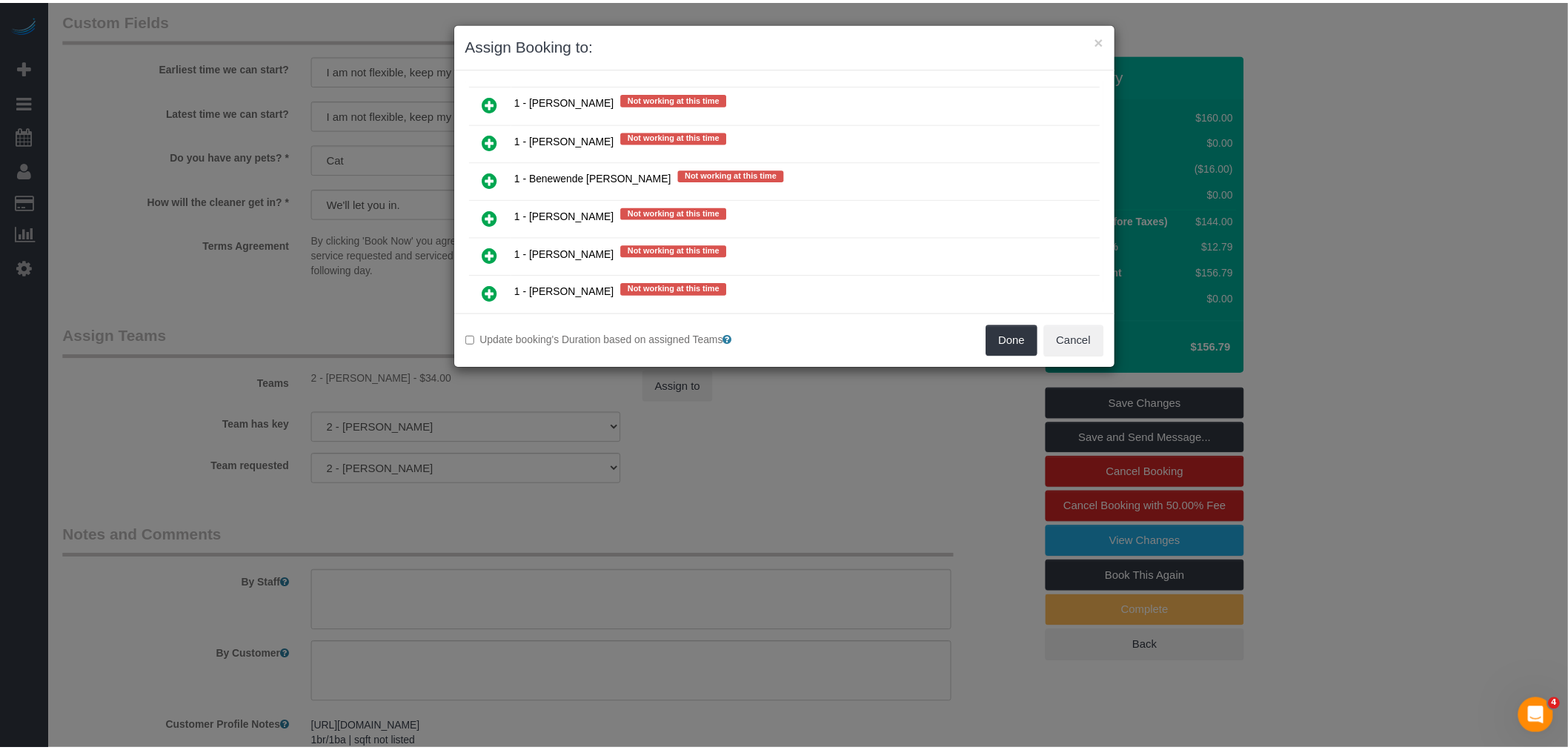
scroll to position [905, 0]
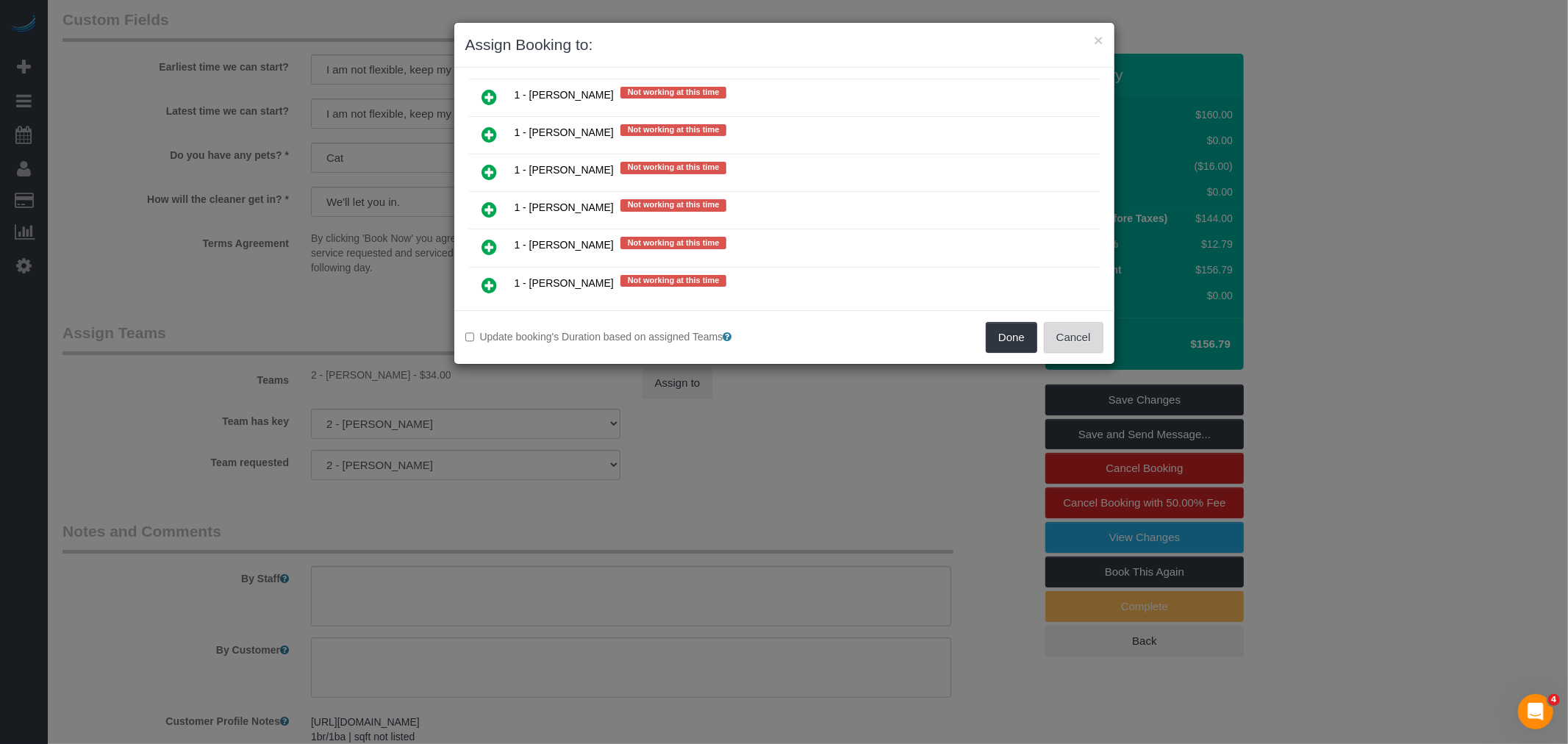
drag, startPoint x: 1081, startPoint y: 341, endPoint x: 1068, endPoint y: 346, distance: 13.9
click at [1081, 341] on button "Cancel" at bounding box center [1074, 337] width 60 height 31
